Goal: Transaction & Acquisition: Download file/media

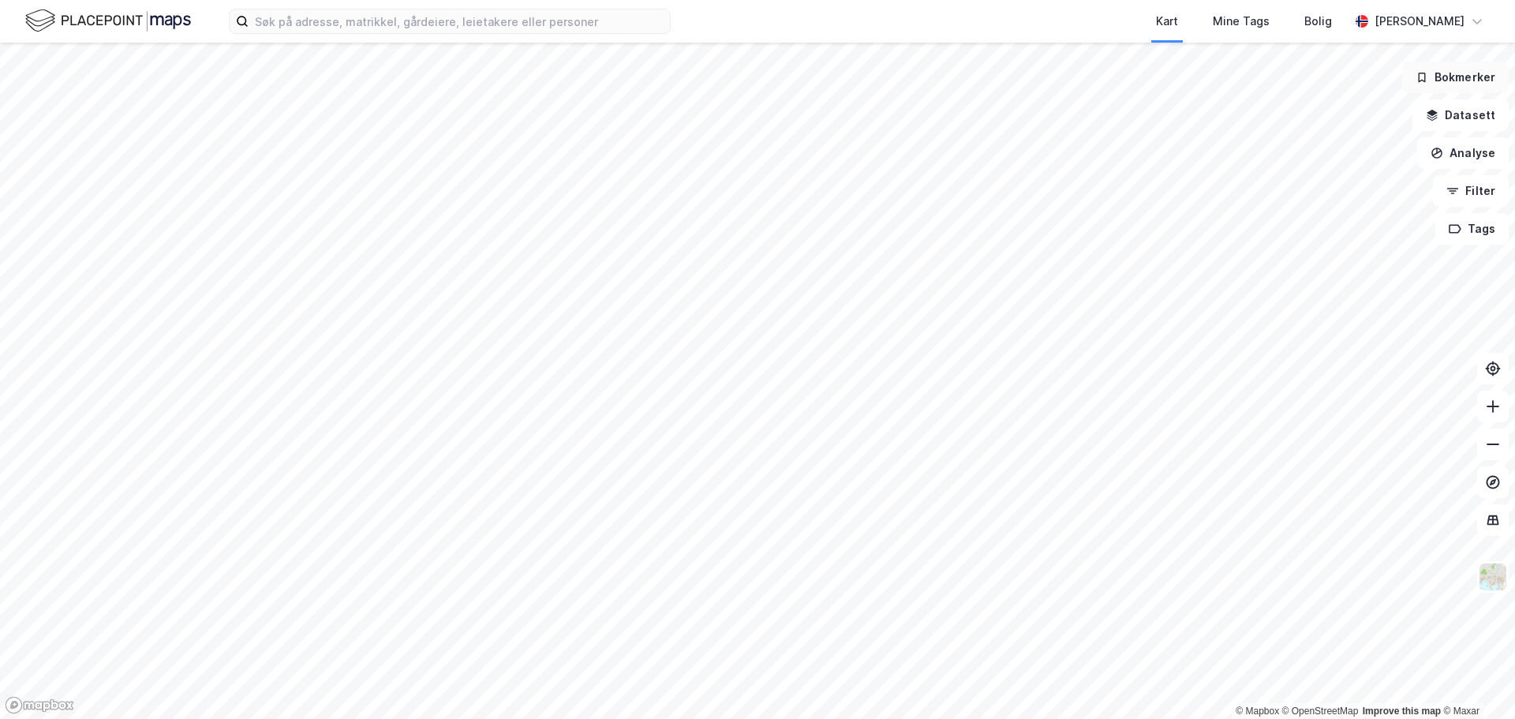
click at [1446, 80] on button "Bokmerker" at bounding box center [1455, 78] width 107 height 32
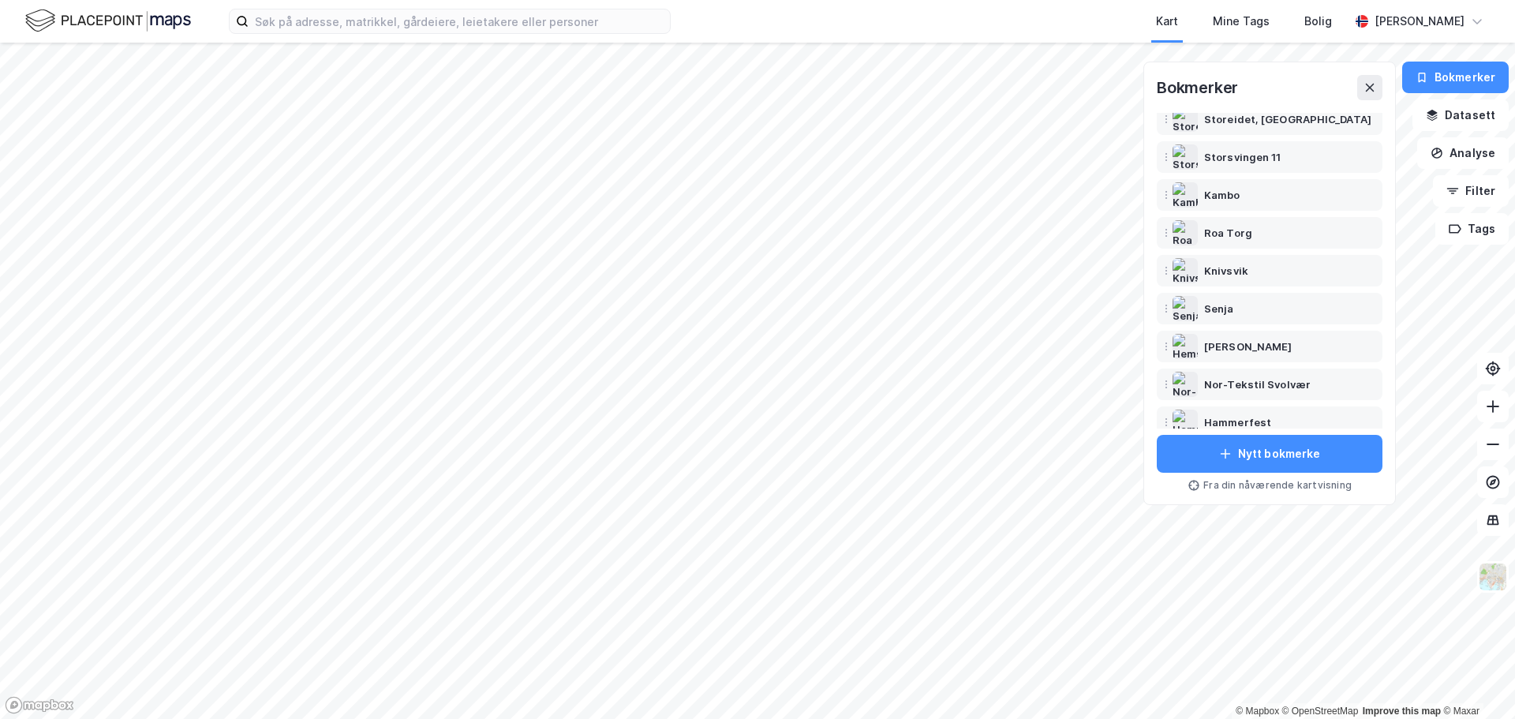
scroll to position [215, 0]
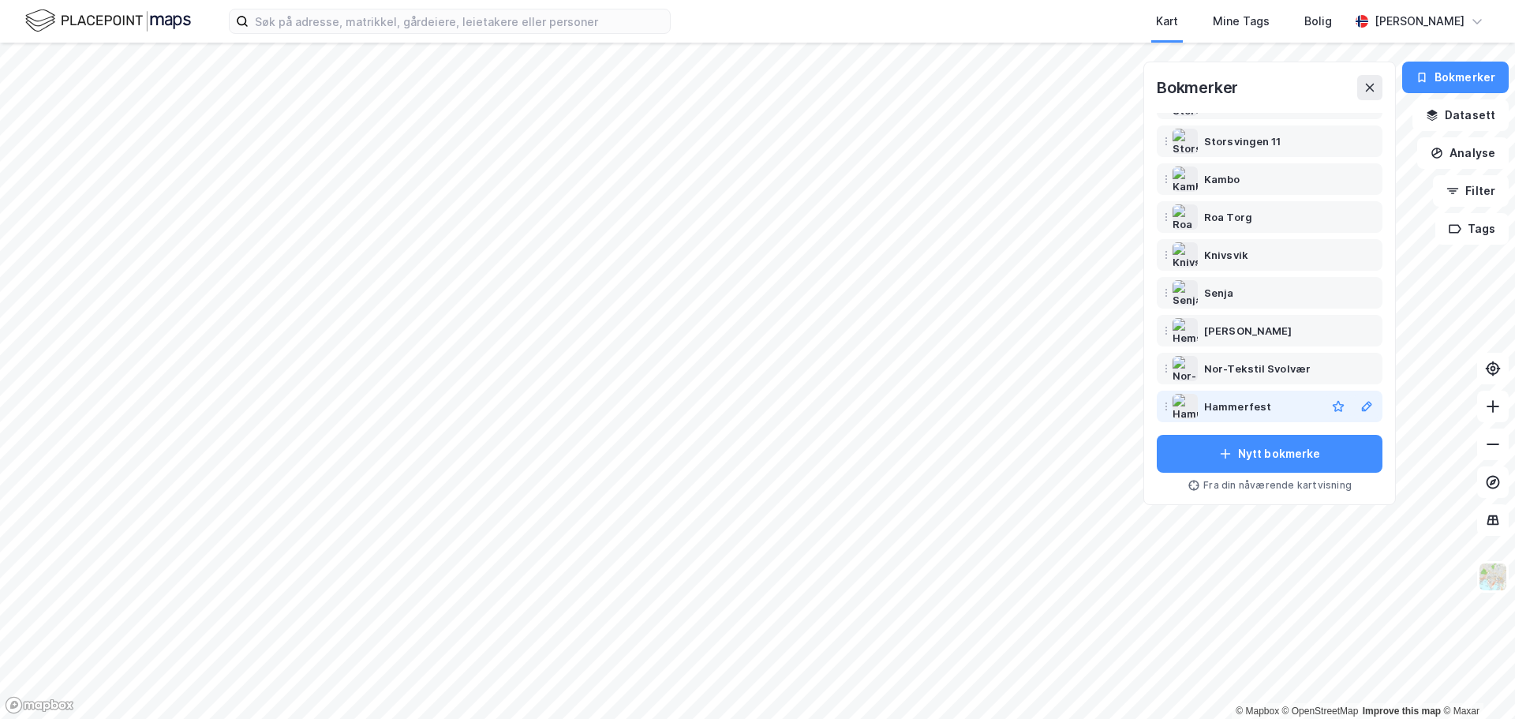
click at [1236, 417] on div "Hammerfest" at bounding box center [1269, 406] width 219 height 25
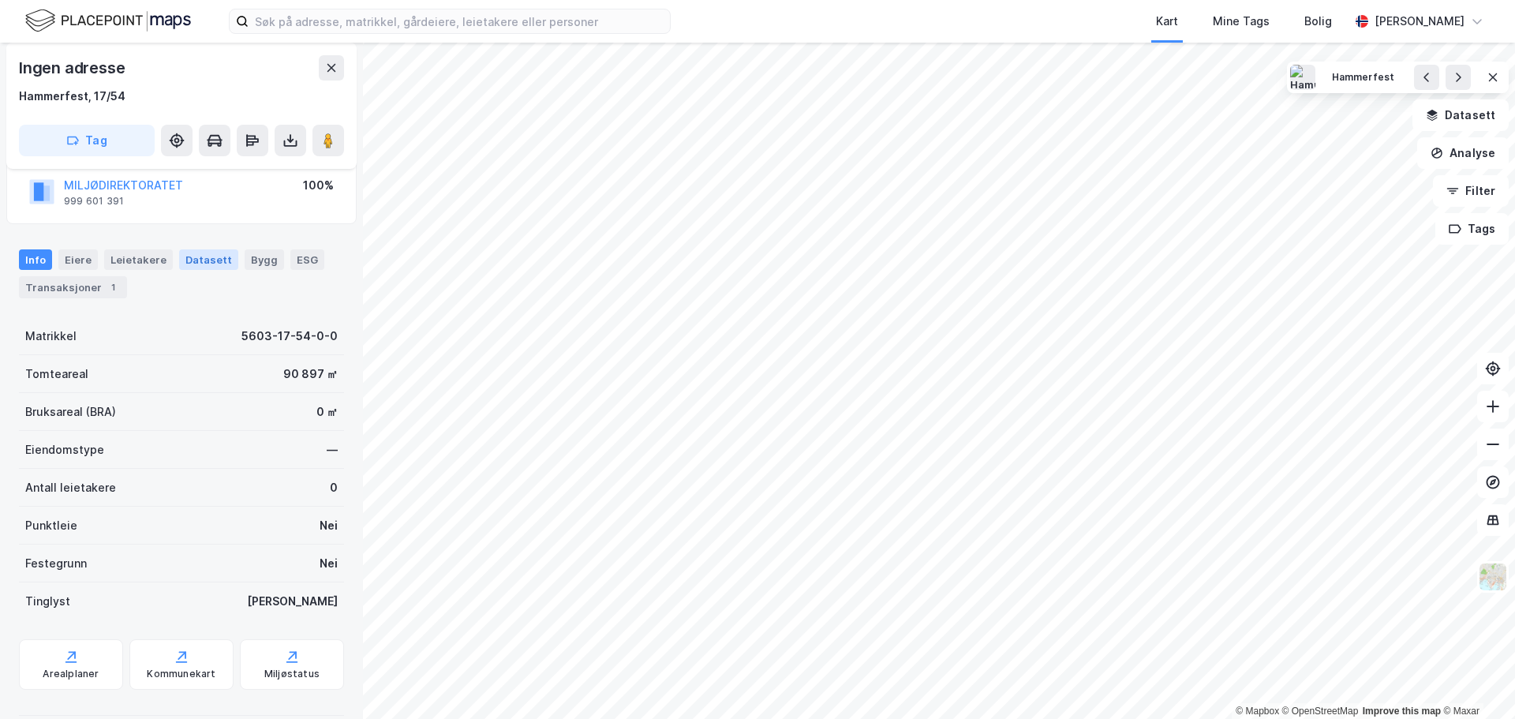
scroll to position [139, 0]
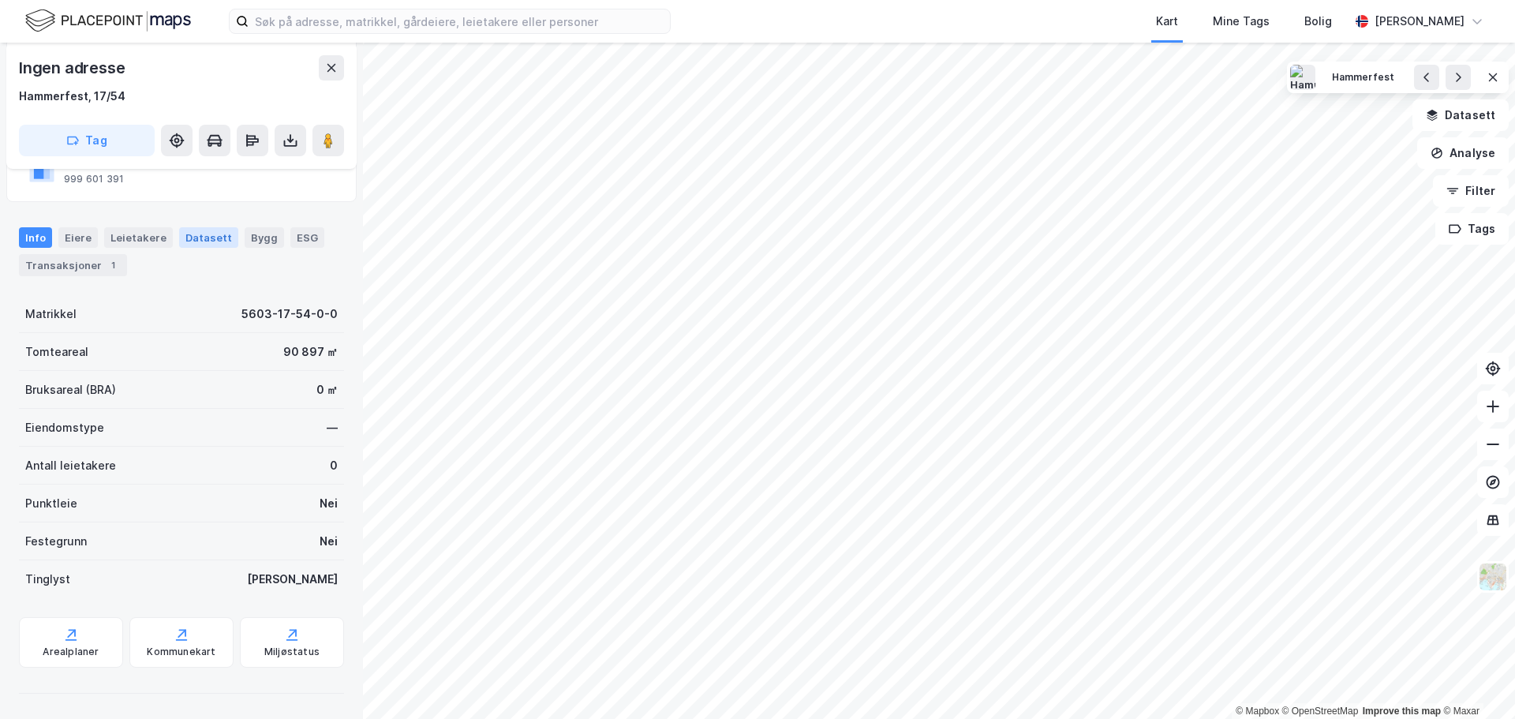
click at [204, 234] on div "Datasett" at bounding box center [208, 237] width 59 height 21
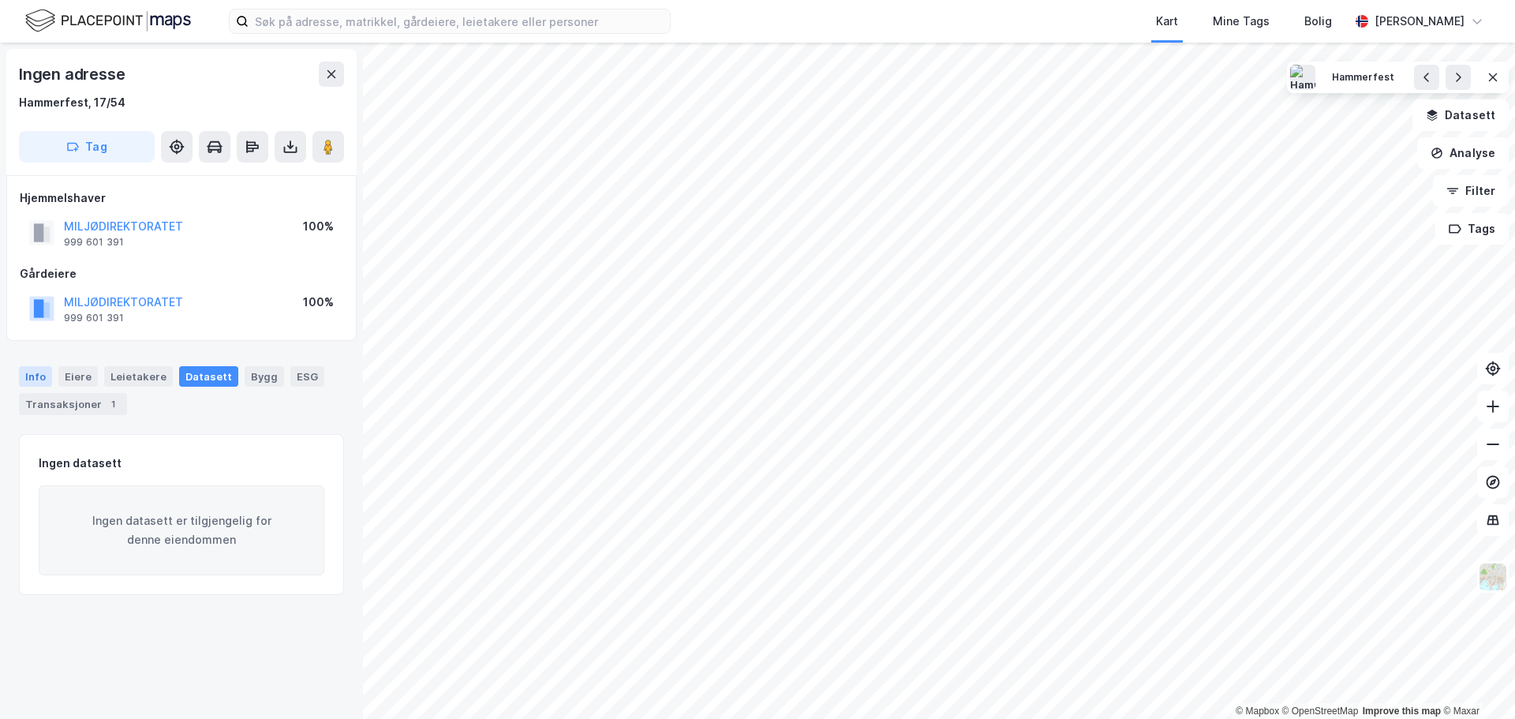
click at [32, 373] on div "Info" at bounding box center [35, 376] width 33 height 21
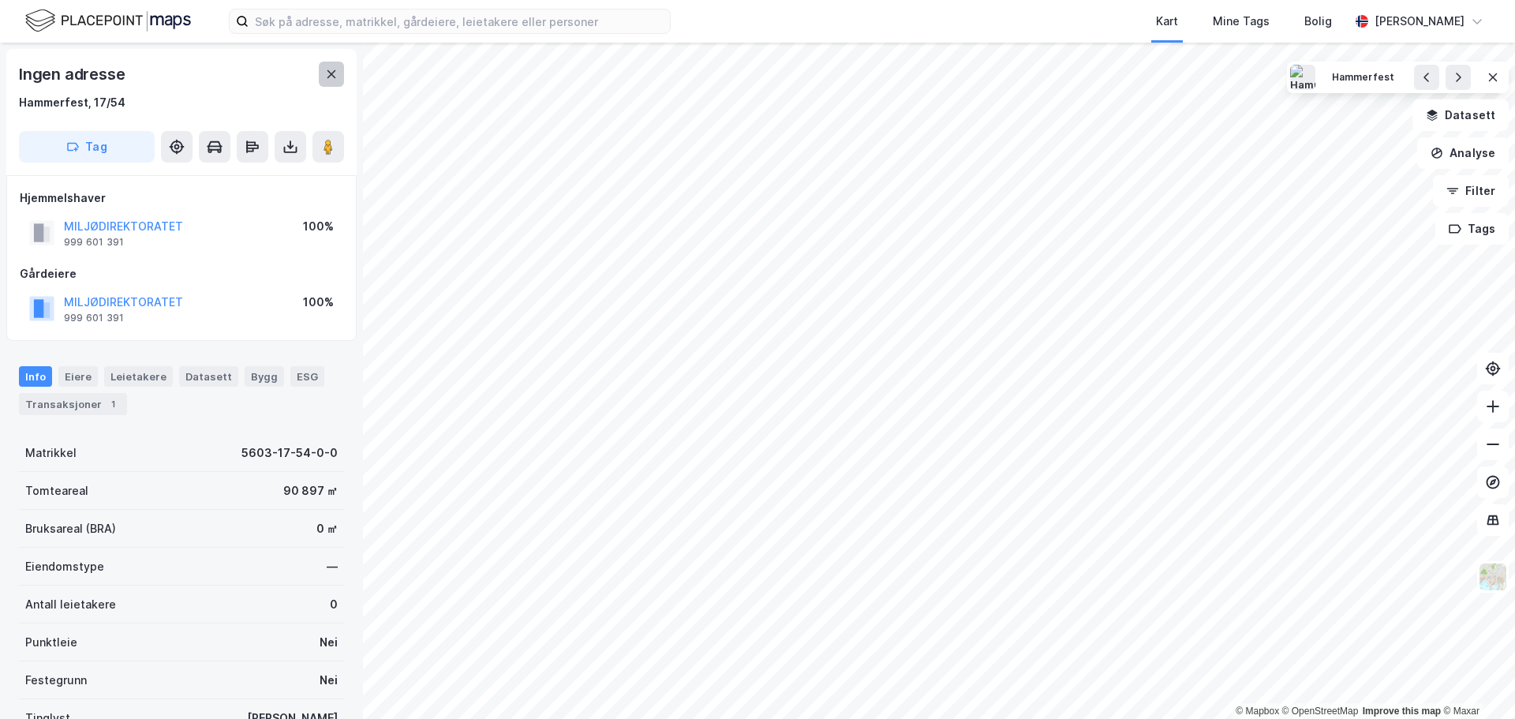
click at [325, 74] on icon at bounding box center [331, 74] width 13 height 13
click at [251, 148] on icon at bounding box center [253, 145] width 16 height 16
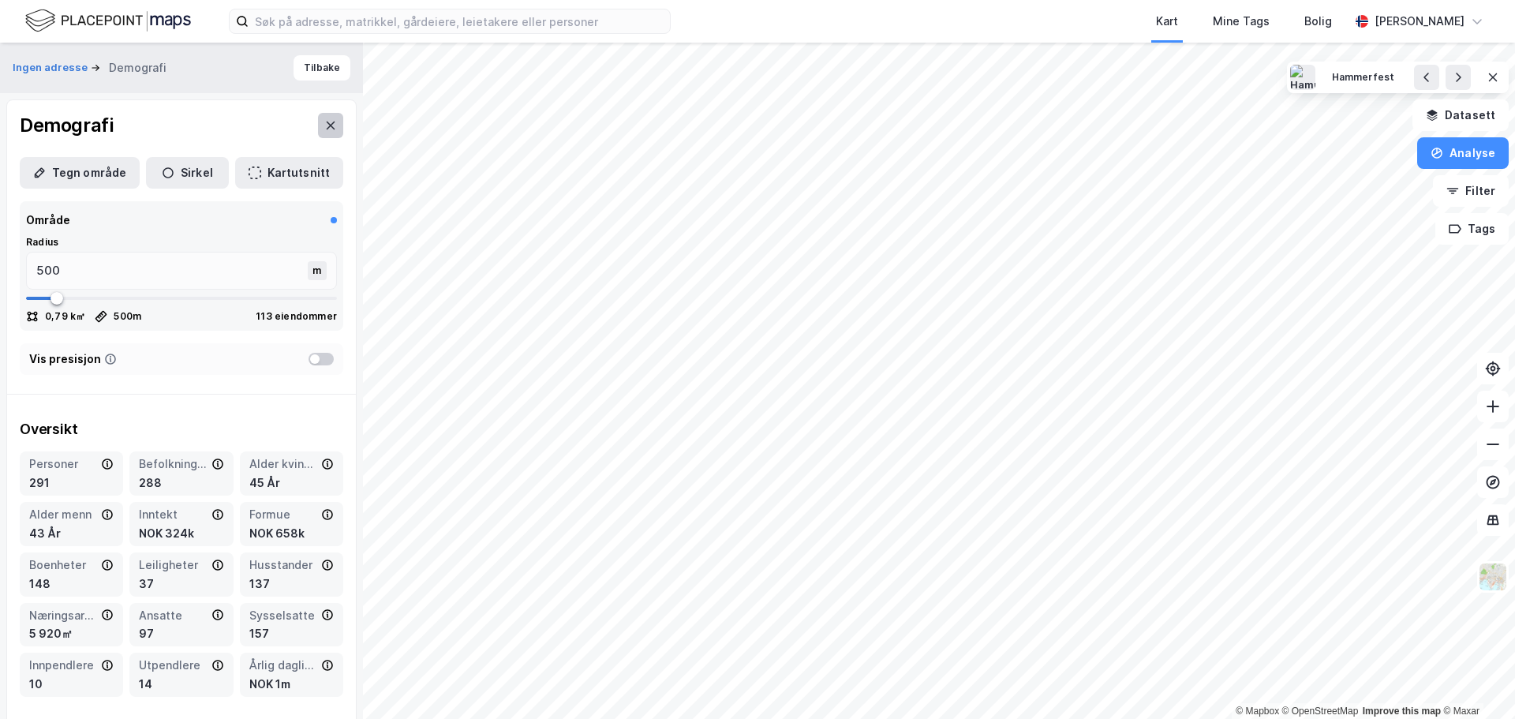
click at [318, 127] on button at bounding box center [330, 125] width 25 height 25
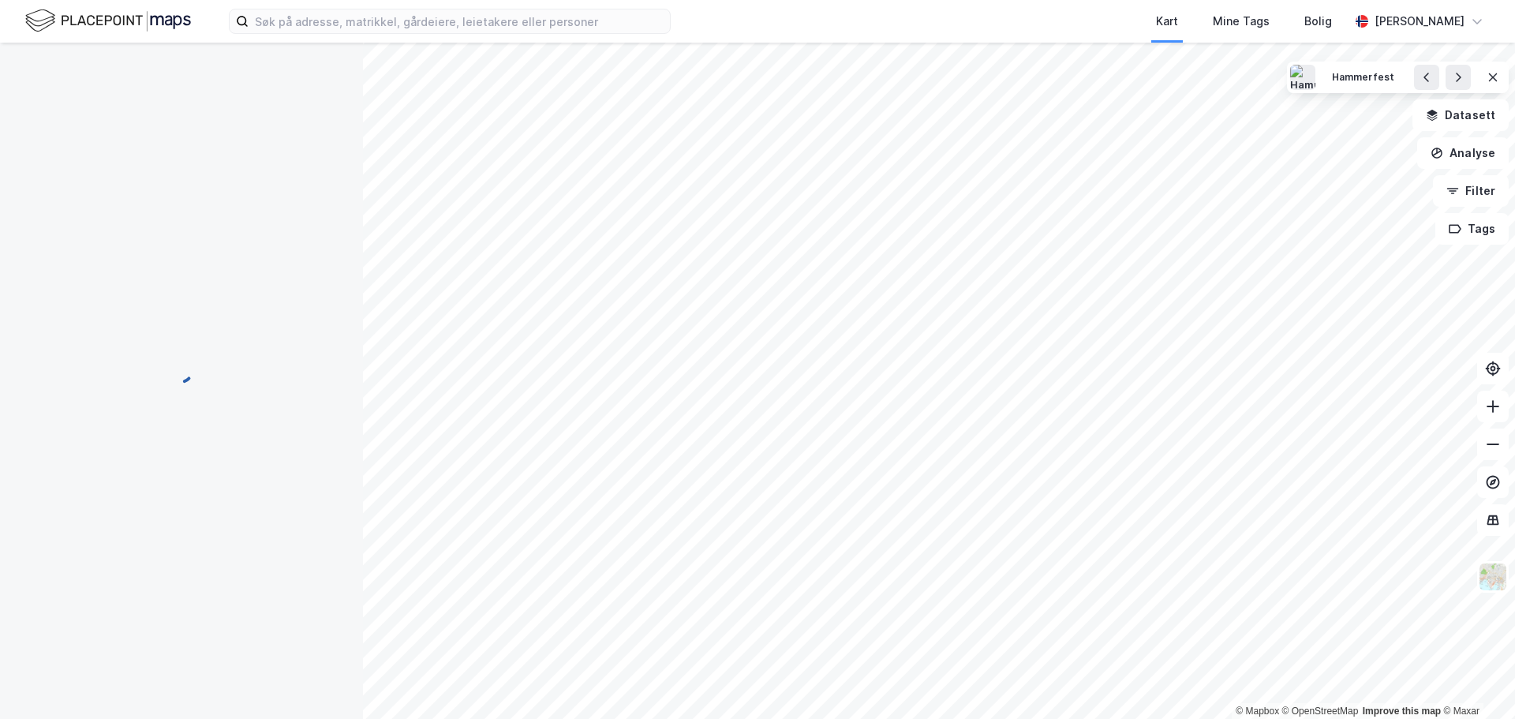
scroll to position [2, 0]
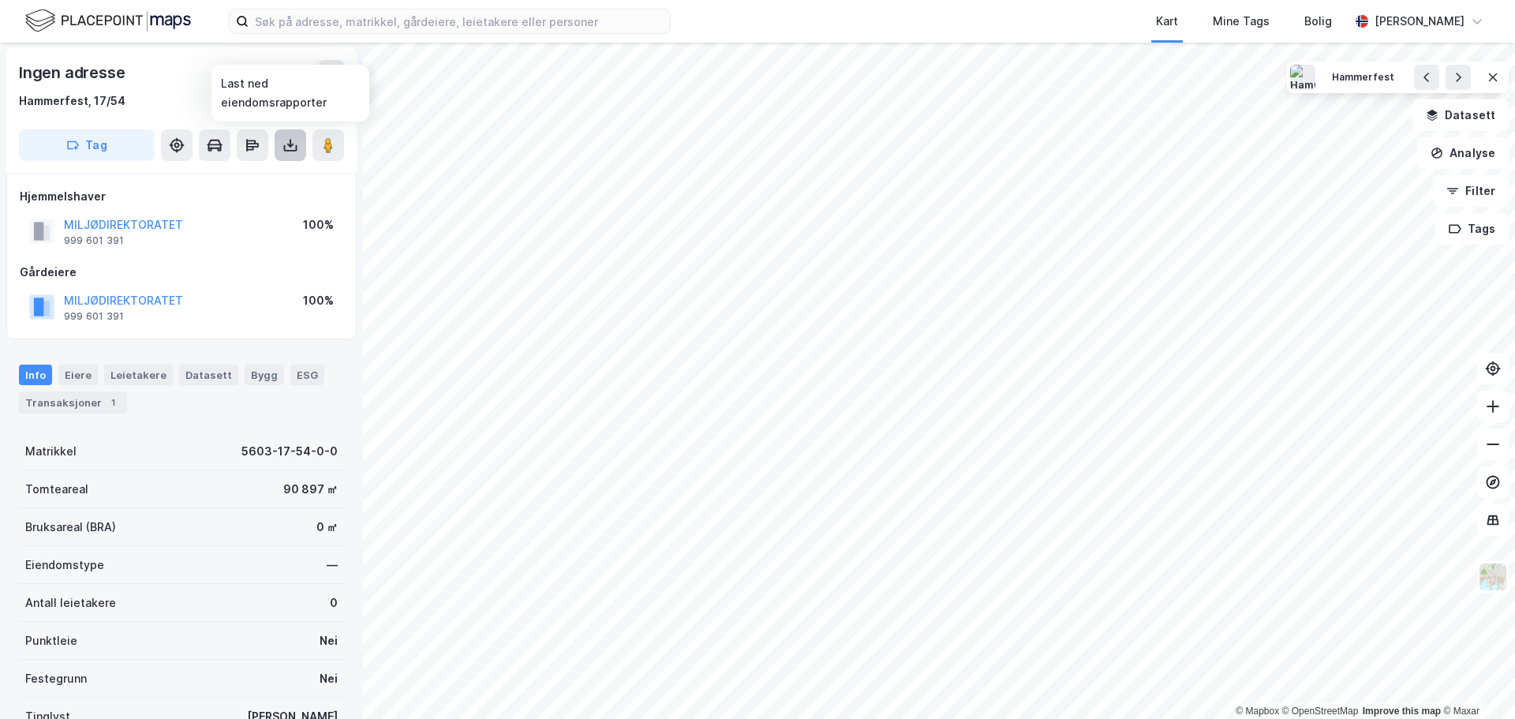
click at [289, 147] on icon at bounding box center [291, 145] width 16 height 16
click at [239, 178] on div "Last ned grunnbok" at bounding box center [213, 176] width 92 height 13
click at [287, 147] on icon at bounding box center [291, 145] width 16 height 16
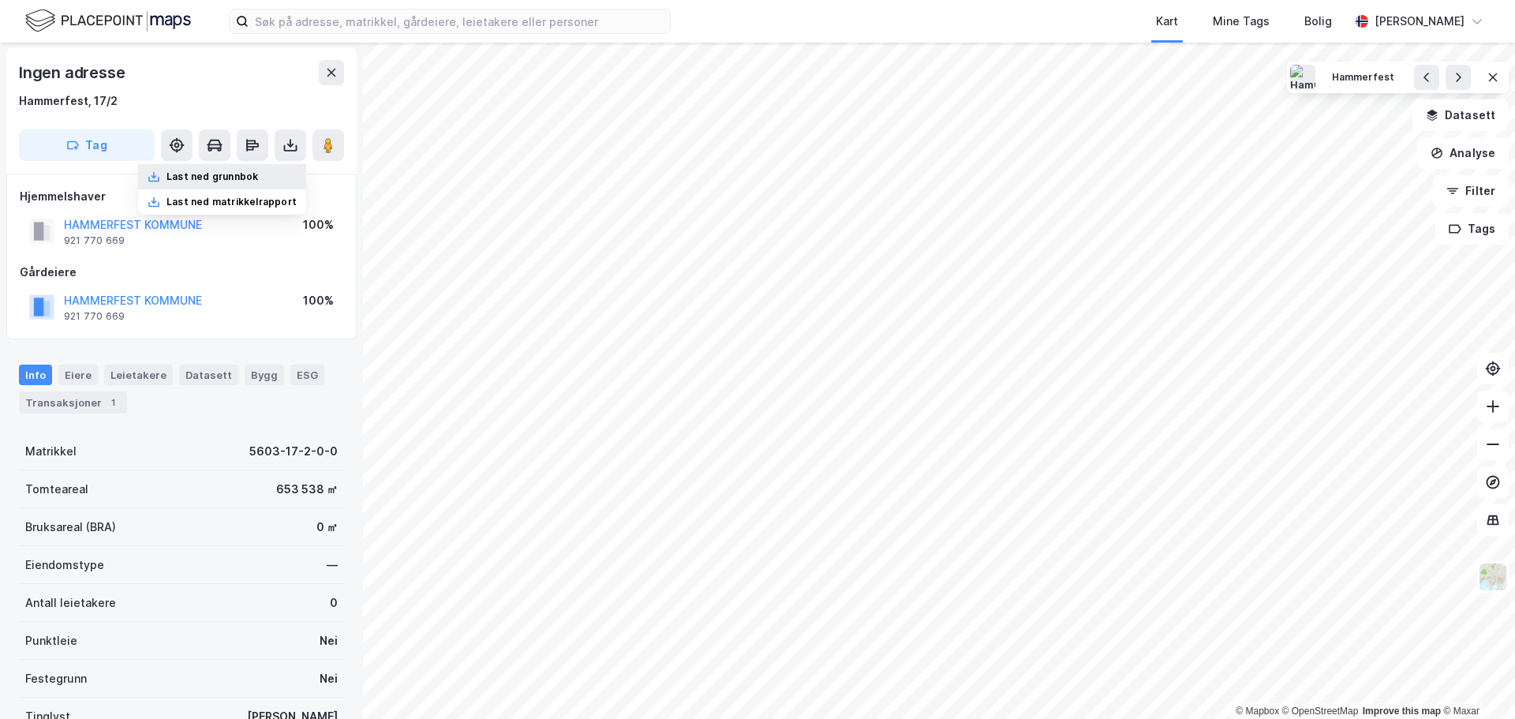
click at [230, 174] on div "Last ned grunnbok" at bounding box center [213, 176] width 92 height 13
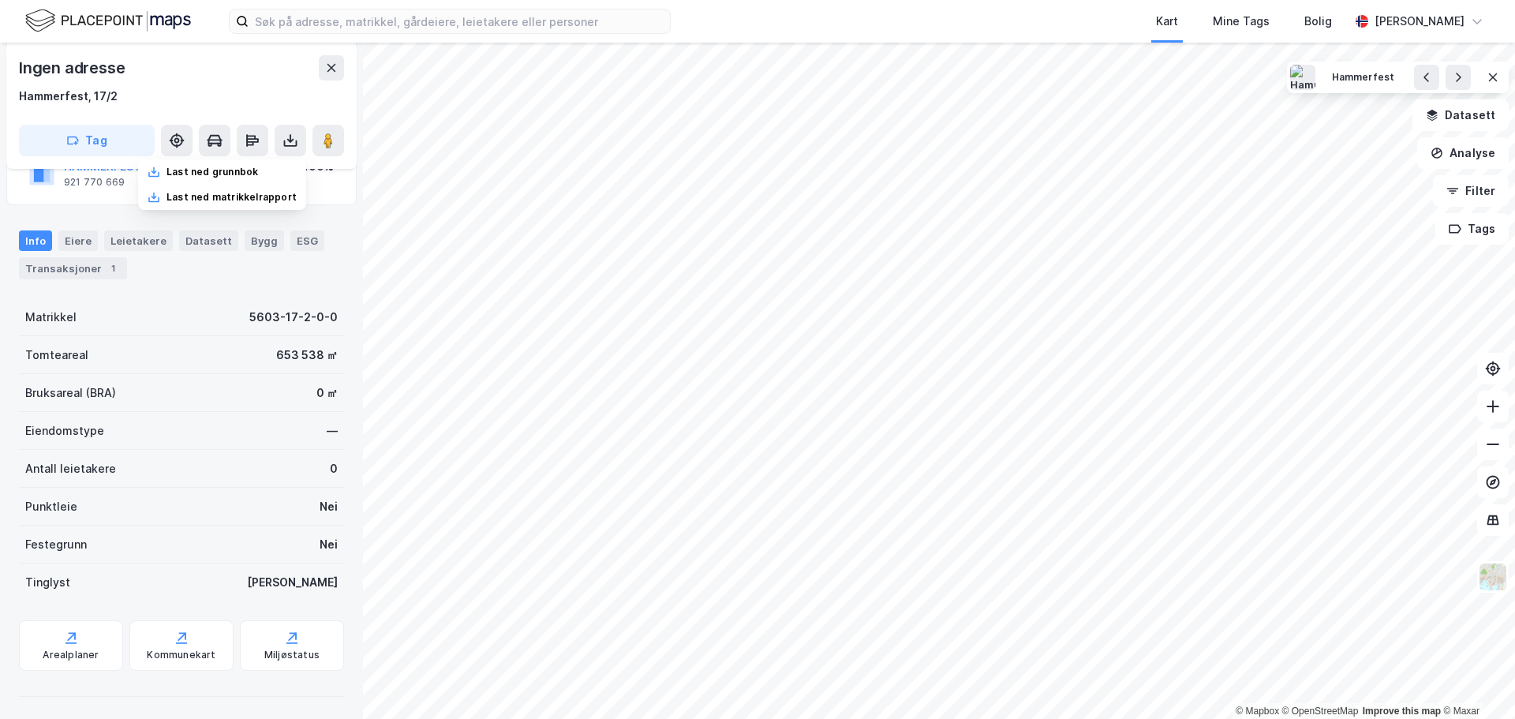
scroll to position [139, 0]
click at [224, 198] on div "Last ned matrikkelrapport" at bounding box center [232, 197] width 130 height 13
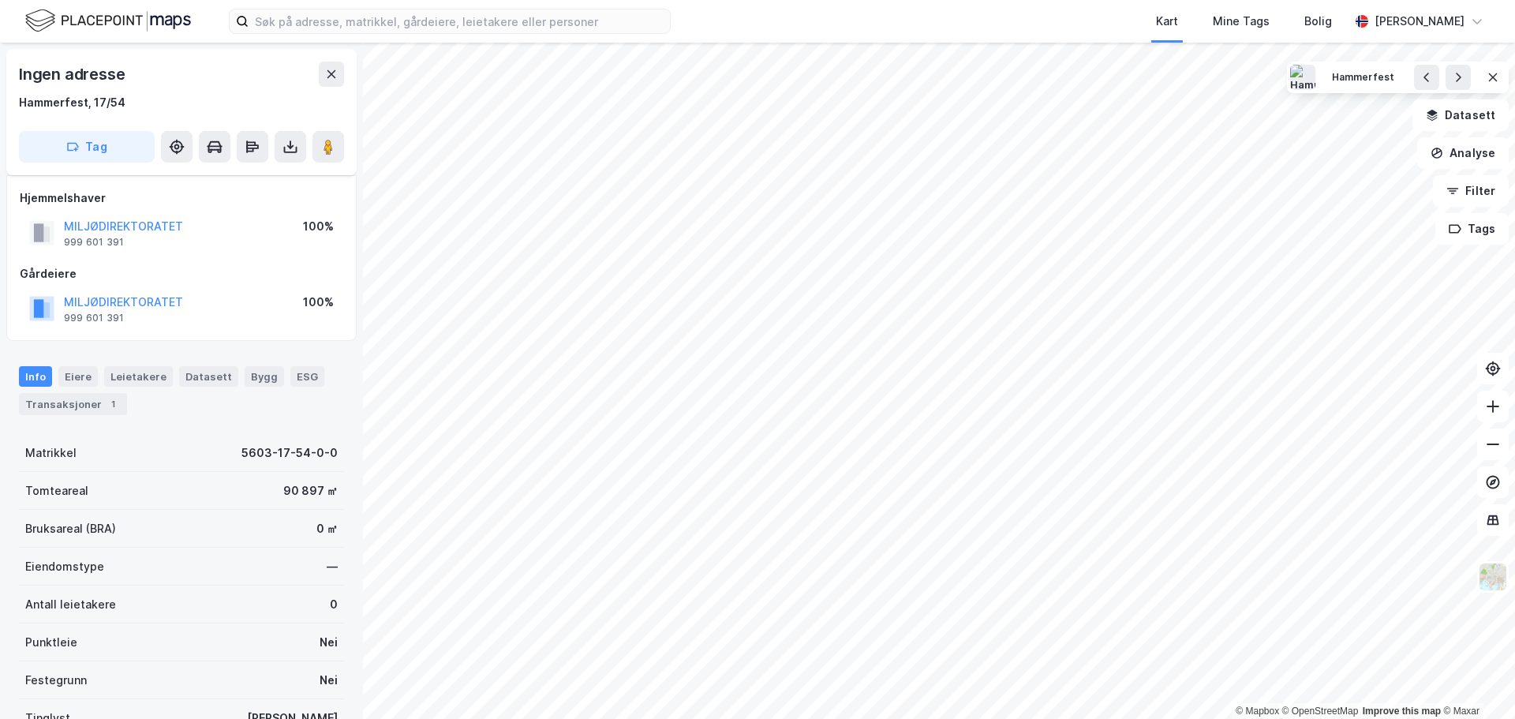
scroll to position [139, 0]
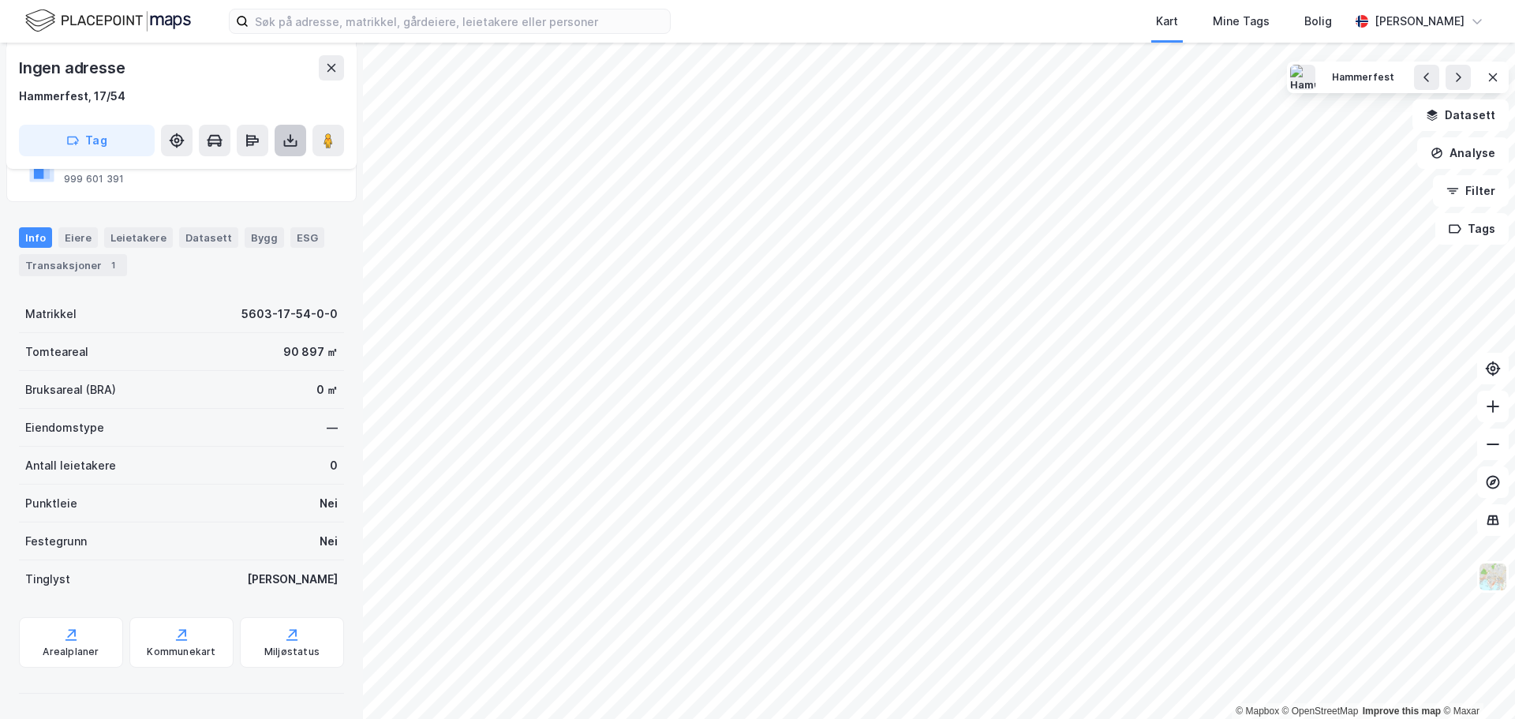
click at [287, 143] on icon at bounding box center [291, 141] width 16 height 16
click at [253, 200] on div "Last ned matrikkelrapport" at bounding box center [232, 197] width 130 height 13
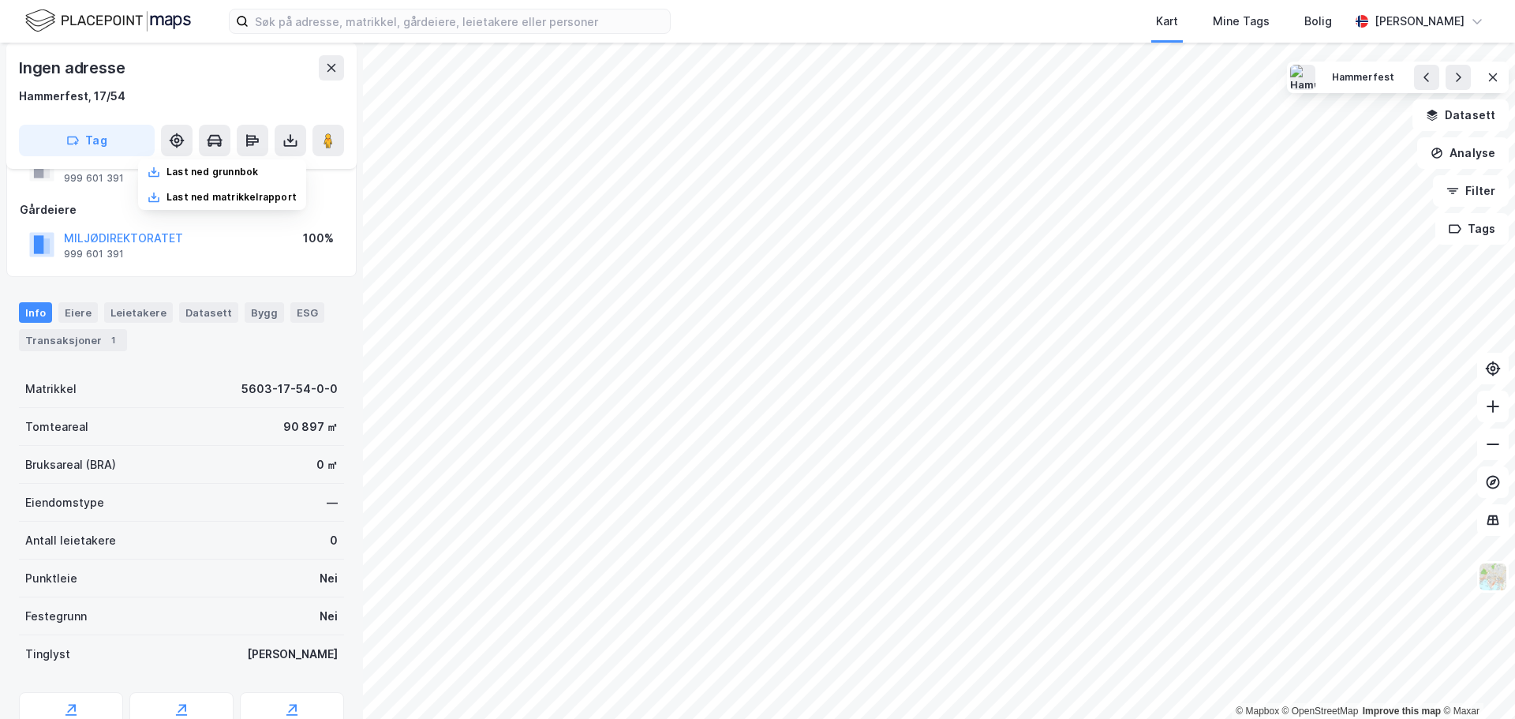
scroll to position [0, 0]
